Goal: Task Accomplishment & Management: Use online tool/utility

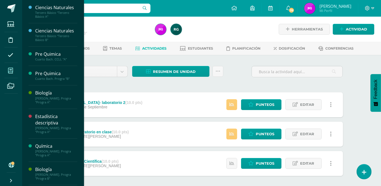
click at [10, 70] on icon at bounding box center [10, 71] width 5 height 6
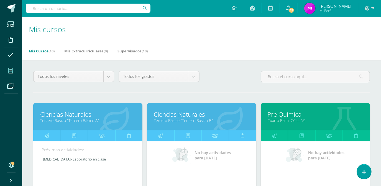
click at [234, 83] on div "Todos los niveles Todos los niveles Preprimaria [PERSON_NAME]. [GEOGRAPHIC_DATA…" at bounding box center [201, 79] width 341 height 16
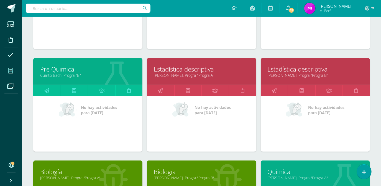
scroll to position [191, 0]
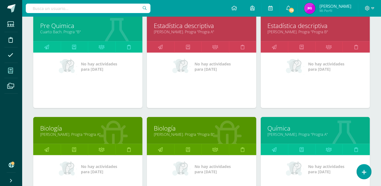
click at [179, 29] on link "[PERSON_NAME]. Progra "Progra A"" at bounding box center [201, 31] width 95 height 5
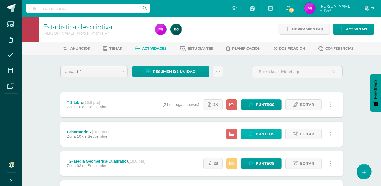
click at [260, 134] on span "Punteos" at bounding box center [265, 134] width 19 height 10
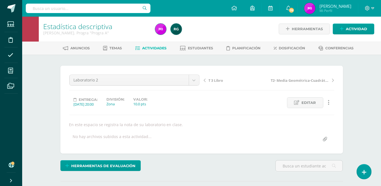
scroll to position [1, 0]
